Goal: Navigation & Orientation: Find specific page/section

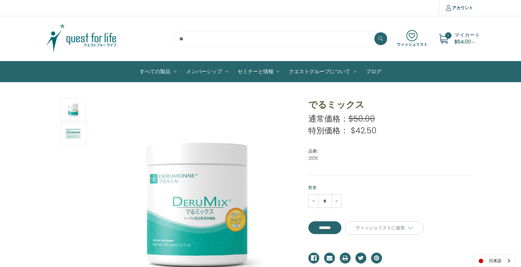
click at [87, 36] on img at bounding box center [81, 39] width 80 height 32
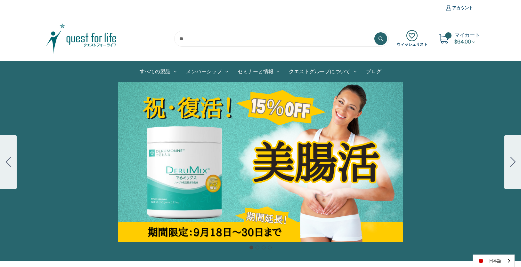
click at [285, 159] on div "Carousel Title Add a description for your carousel slide. You can use this to p…" at bounding box center [260, 162] width 521 height 160
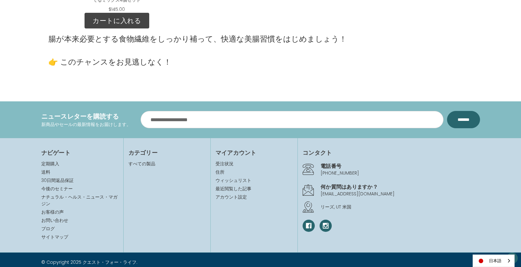
scroll to position [1090, 0]
